Goal: Book appointment/travel/reservation

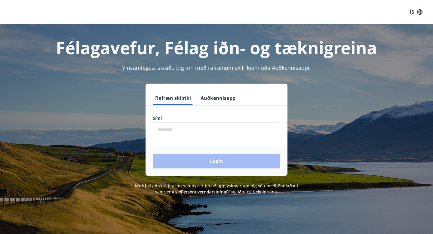
click at [194, 125] on input "phone" at bounding box center [217, 129] width 128 height 15
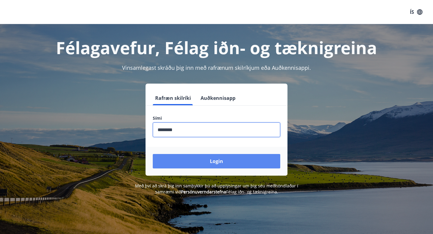
type input "********"
click at [218, 162] on button "Login" at bounding box center [217, 161] width 128 height 14
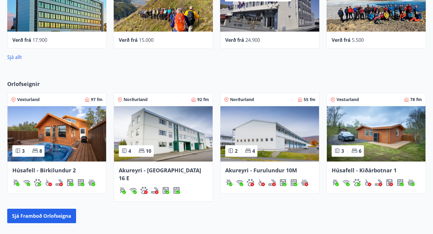
scroll to position [332, 0]
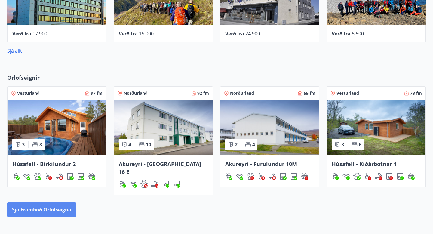
click at [51, 202] on button "Sjá framboð orlofseigna" at bounding box center [41, 209] width 69 height 14
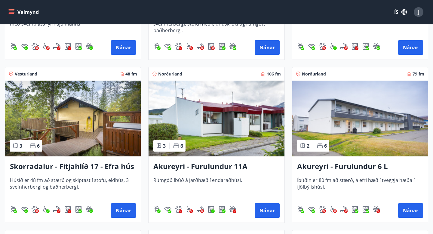
scroll to position [1536, 0]
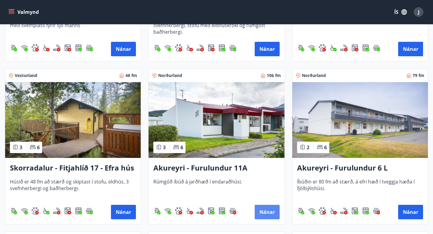
click at [263, 209] on button "Nánar" at bounding box center [267, 212] width 25 height 14
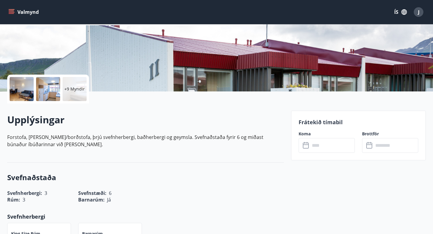
scroll to position [91, 0]
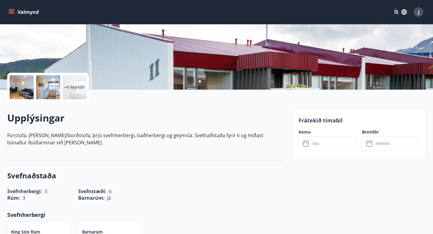
click at [318, 143] on input "text" at bounding box center [332, 143] width 45 height 15
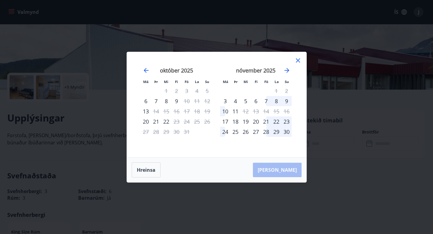
click at [297, 61] on icon at bounding box center [298, 60] width 4 height 4
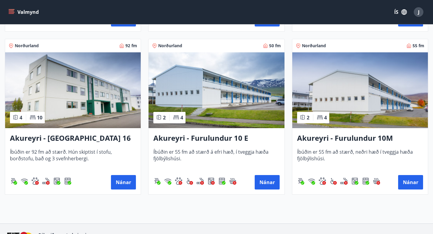
scroll to position [1746, 0]
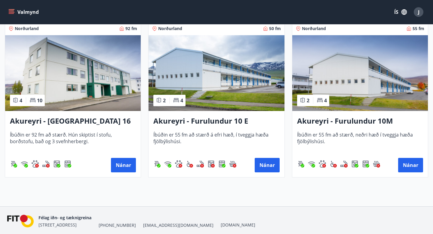
click at [56, 106] on img at bounding box center [73, 73] width 136 height 76
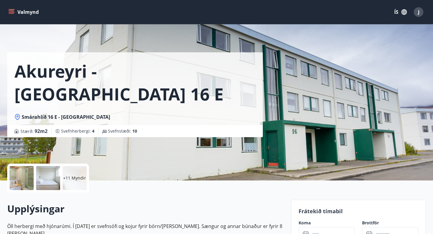
click at [71, 179] on p "+11 Myndir" at bounding box center [74, 178] width 23 height 6
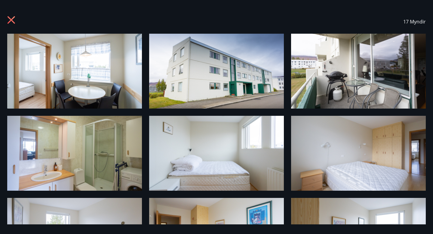
click at [11, 19] on icon at bounding box center [12, 20] width 8 height 8
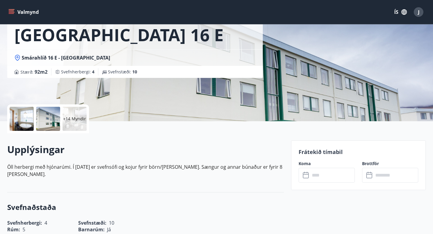
scroll to position [72, 0]
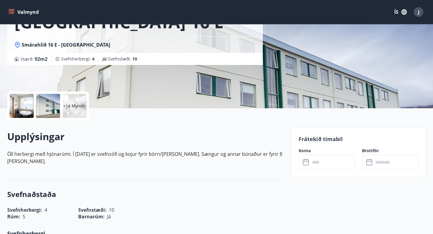
click at [334, 168] on input "text" at bounding box center [332, 162] width 45 height 15
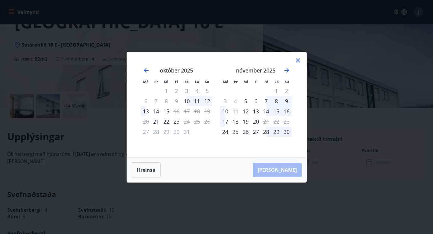
click at [186, 133] on div "31" at bounding box center [187, 132] width 10 height 10
click at [300, 60] on icon at bounding box center [297, 60] width 7 height 7
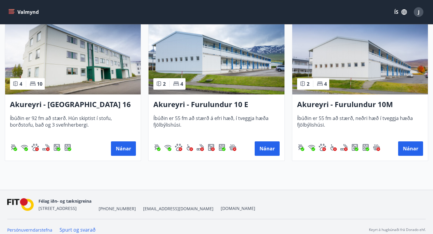
scroll to position [1769, 0]
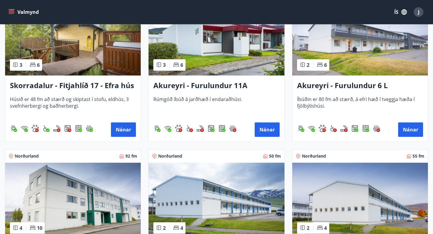
click at [343, 59] on img at bounding box center [360, 38] width 136 height 76
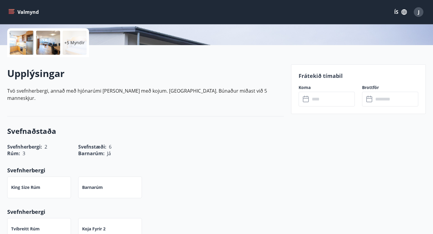
scroll to position [137, 0]
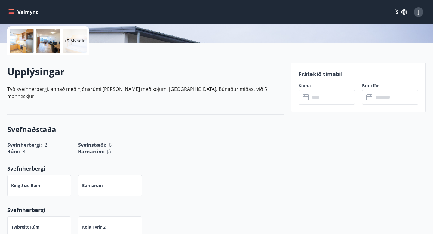
click at [74, 43] on p "+5 Myndir" at bounding box center [74, 41] width 20 height 6
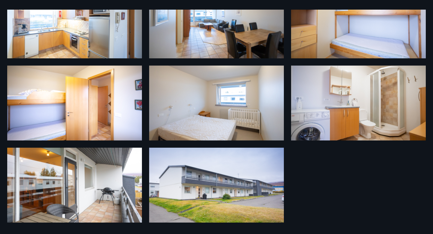
scroll to position [0, 0]
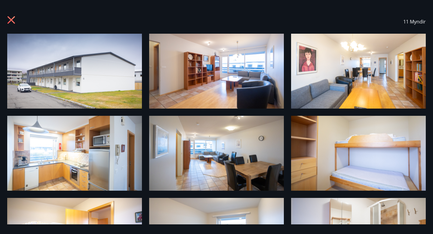
click at [5, 15] on div "11 Myndir" at bounding box center [216, 22] width 433 height 24
click at [8, 17] on icon at bounding box center [12, 20] width 8 height 8
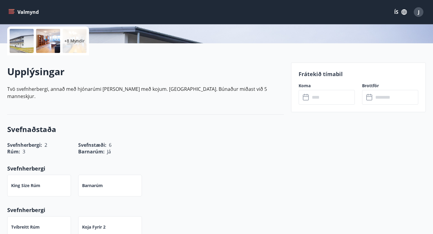
click at [334, 97] on input "text" at bounding box center [332, 97] width 45 height 15
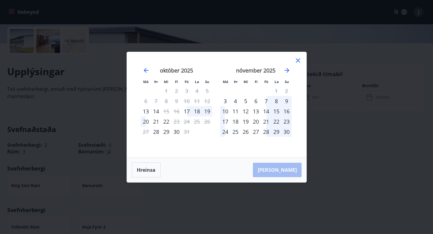
click at [293, 62] on div "[DATE] 1 2 3 4 5 6 7 8 9 10 11 12 13 14 15 16 17 18 19 20 21 22 23 24 25 26 27 …" at bounding box center [255, 108] width 79 height 99
click at [297, 60] on icon at bounding box center [297, 60] width 7 height 7
